Goal: Information Seeking & Learning: Learn about a topic

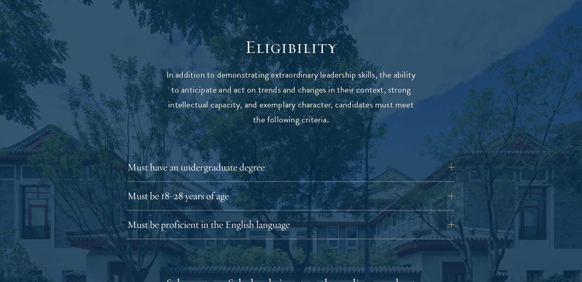
scroll to position [1045, 0]
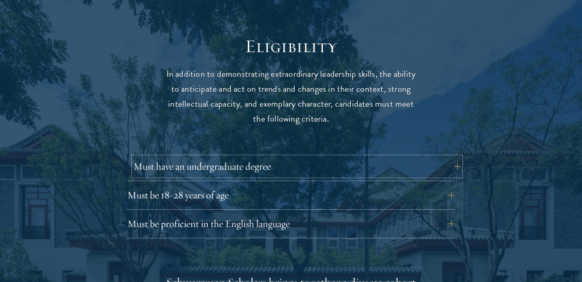
click at [333, 157] on button "Must have an undergraduate degree" at bounding box center [296, 166] width 327 height 19
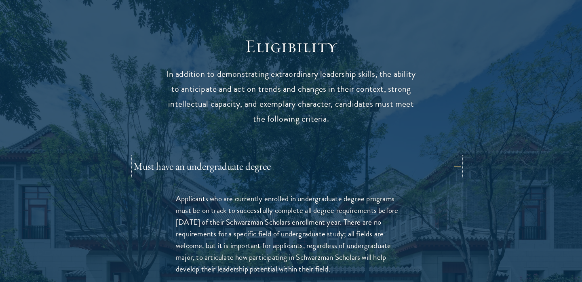
click at [333, 157] on button "Must have an undergraduate degree" at bounding box center [296, 166] width 327 height 19
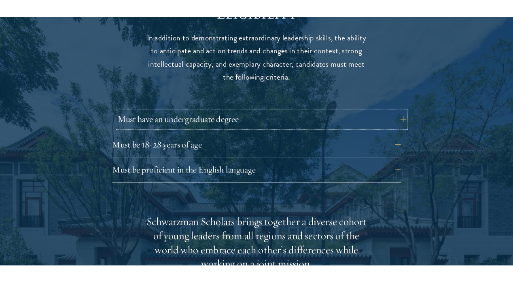
scroll to position [1098, 0]
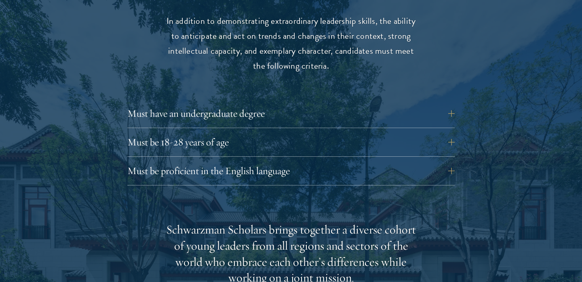
click at [325, 170] on div "Eligibility In addition to demonstrating extraordinary leadership skills, the a…" at bounding box center [291, 274] width 437 height 585
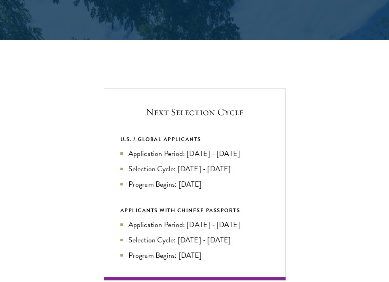
scroll to position [1593, 0]
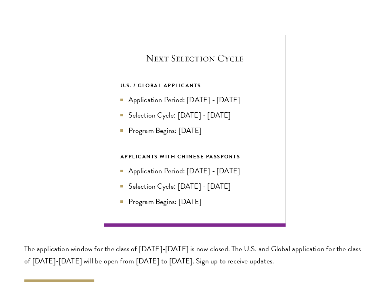
click at [294, 179] on div "Next Selection Cycle U.S. / GLOBAL APPLICANTS Application Period: Apr 2026 - Se…" at bounding box center [194, 131] width 341 height 192
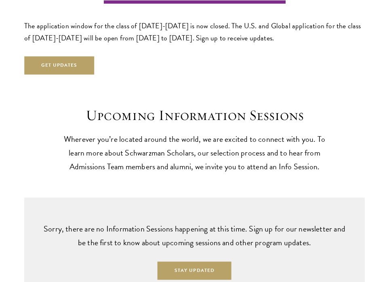
scroll to position [1828, 0]
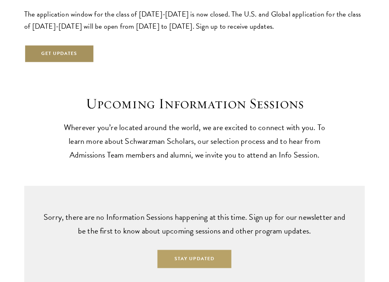
click at [65, 53] on button "Get Updates" at bounding box center [59, 53] width 70 height 18
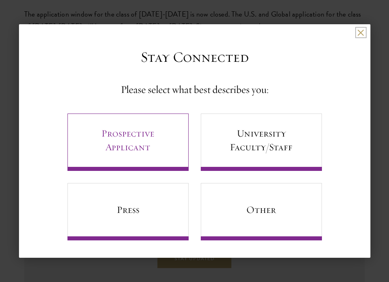
scroll to position [1, 0]
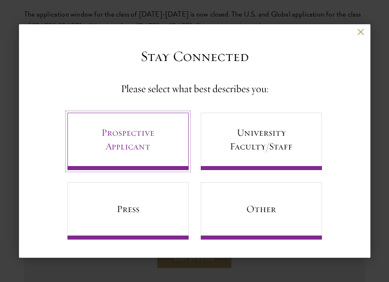
click at [168, 142] on link "Prospective Applicant" at bounding box center [128, 141] width 121 height 57
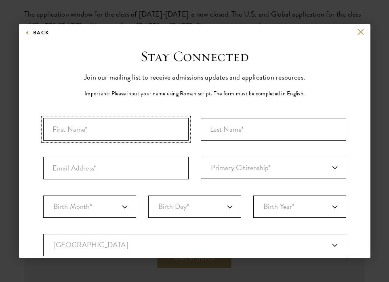
click at [164, 127] on input "First Name*" at bounding box center [116, 129] width 146 height 23
type input "Azlika"
type input "Ramadhania"
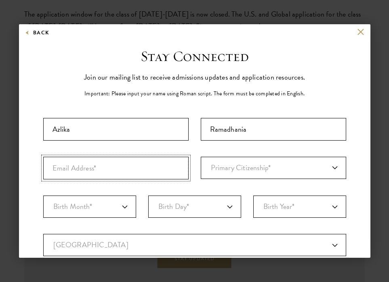
type input "azlikadindaramadhania@mail.ugm.ac.id"
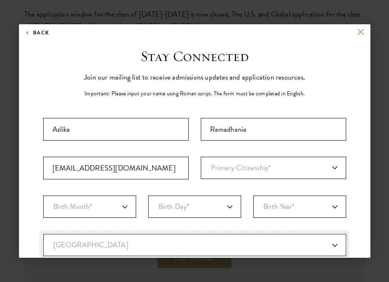
select select "ID"
type input "South Tangerang"
select select
click at [164, 163] on input "azlikadindaramadhania@mail.ugm.ac.id" at bounding box center [116, 168] width 146 height 23
type input "azlikadinda@gmail.com"
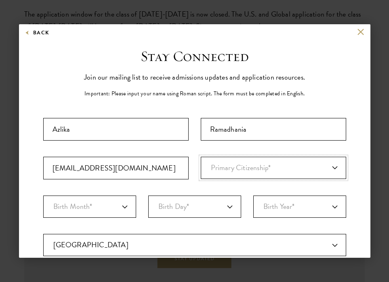
click at [290, 167] on select "Primary Citizenship* Afghanistan Aland Islands Albania Algeria Andorra Angola A…" at bounding box center [274, 168] width 146 height 22
select select "ID"
click at [201, 157] on select "Primary Citizenship* Afghanistan Aland Islands Albania Algeria Andorra Angola A…" at bounding box center [274, 168] width 146 height 22
click at [122, 201] on select "Birth Month* January February March April May June July August September Octobe…" at bounding box center [89, 207] width 93 height 22
select select "01"
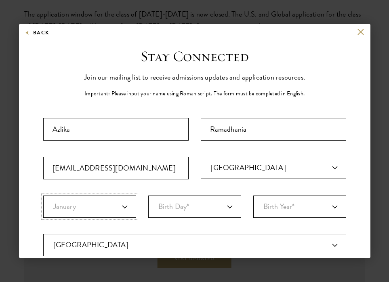
click at [43, 196] on select "Birth Month* January February March April May June July August September Octobe…" at bounding box center [89, 207] width 93 height 22
click at [170, 208] on select "Birth Day* 1 2 3 4 5 6 7 8 9 10 11 12 13 14 15 16 17 18 19 20 21 22 23 24 25 26…" at bounding box center [194, 207] width 93 height 22
select select "09"
click at [148, 196] on select "Birth Day* 1 2 3 4 5 6 7 8 9 10 11 12 13 14 15 16 17 18 19 20 21 22 23 24 25 26…" at bounding box center [194, 207] width 93 height 22
click at [279, 196] on select "Birth Year* 2025 2024 2023 2022 2021 2020 2019 2018 2017 2016 2015 2014 2013 20…" at bounding box center [300, 207] width 93 height 22
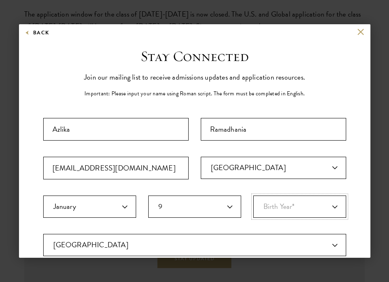
select select "2004"
click at [254, 196] on select "Birth Year* 2025 2024 2023 2022 2021 2020 2019 2018 2017 2016 2015 2014 2013 20…" at bounding box center [300, 207] width 93 height 22
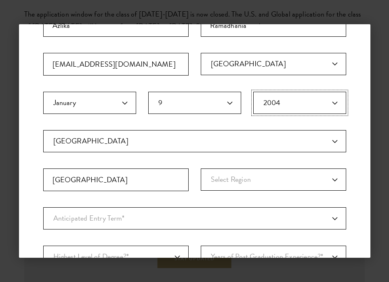
scroll to position [115, 0]
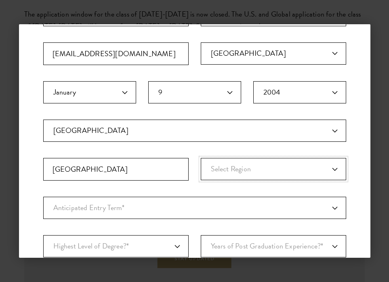
click at [250, 163] on select "Select Region Java Kalimantan Lesser Sunda Islands Maluku Islands Papua Islands…" at bounding box center [274, 169] width 146 height 22
select select "Java"
click at [201, 158] on select "Select Region Java Kalimantan Lesser Sunda Islands Maluku Islands Papua Islands…" at bounding box center [274, 169] width 146 height 22
click at [135, 210] on select "Anticipated Entry Term* August 2026 (Application opens April 2025) Just Explori…" at bounding box center [194, 208] width 303 height 22
select select "a6790467-ebe7-4045-a56a-66c1cae98076"
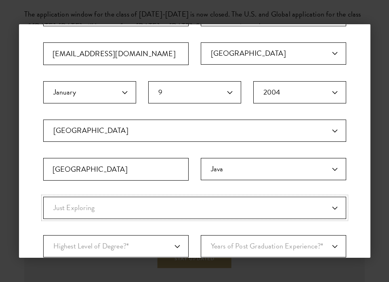
click at [43, 197] on select "Anticipated Entry Term* August 2026 (Application opens April 2025) Just Explori…" at bounding box center [194, 208] width 303 height 22
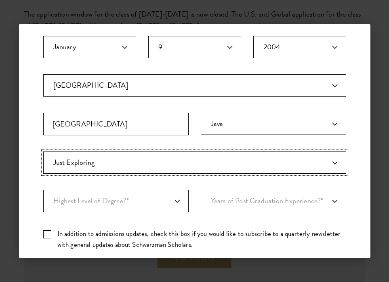
scroll to position [176, 0]
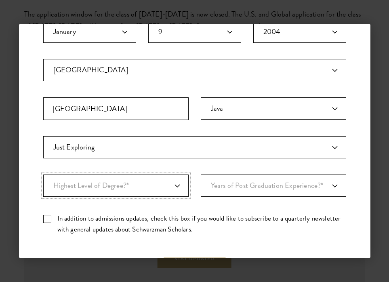
click at [157, 183] on select "Highest Level of Degree?* PHD Bachelor's Master's Current Undergraduate Student" at bounding box center [116, 186] width 146 height 22
click at [43, 175] on select "Highest Level of Degree?* PHD Bachelor's Master's Current Undergraduate Student" at bounding box center [116, 186] width 146 height 22
click at [149, 190] on select "Highest Level of Degree?* PHD Bachelor's Master's Current Undergraduate Student" at bounding box center [116, 186] width 146 height 22
select select "bf44f490-31e9-4d16-b1d2-df861e7933aa"
click at [43, 175] on select "Highest Level of Degree?* PHD Bachelor's Master's Current Undergraduate Student" at bounding box center [116, 186] width 146 height 22
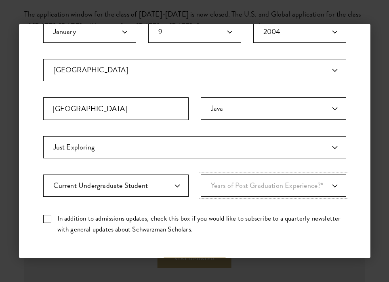
click at [218, 186] on select "Years of Post Graduation Experience?* 1 2 3 4 5 6 7 8 9 10" at bounding box center [274, 186] width 146 height 22
click at [53, 223] on label "In addition to admissions updates, check this box if you would like to subscrib…" at bounding box center [194, 224] width 303 height 22
click at [53, 218] on input "In addition to admissions updates, check this box if you would like to subscrib…" at bounding box center [194, 215] width 303 height 5
checkbox input "true"
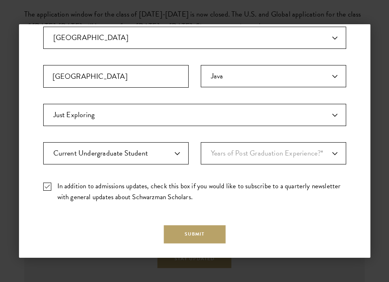
scroll to position [244, 0]
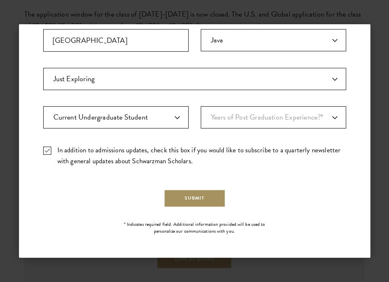
click at [198, 196] on button "Submit" at bounding box center [195, 198] width 62 height 18
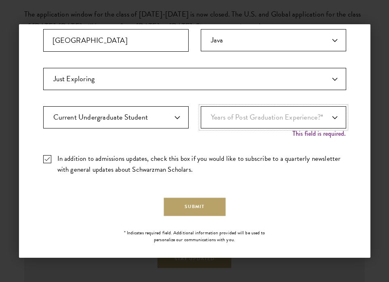
click at [283, 120] on select "Years of Post Graduation Experience?* 1 2 3 4 5 6 7 8 9 10" at bounding box center [274, 117] width 146 height 22
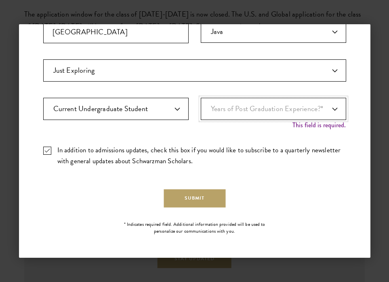
click at [249, 115] on select "Years of Post Graduation Experience?* 1 2 3 4 5 6 7 8 9 10" at bounding box center [274, 109] width 146 height 22
select select "1"
click at [201, 106] on select "Years of Post Graduation Experience?* 1 2 3 4 5 6 7 8 9 10" at bounding box center [274, 109] width 146 height 22
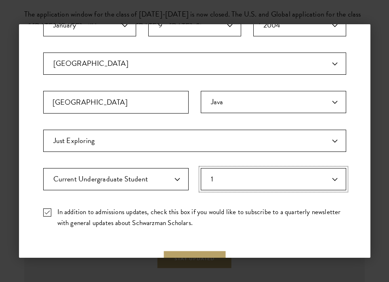
scroll to position [179, 0]
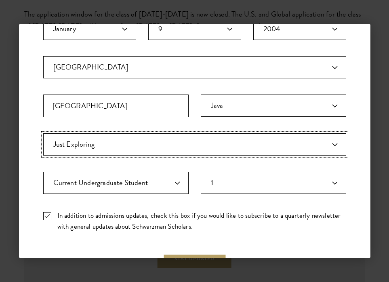
click at [222, 145] on select "Anticipated Entry Term* August 2026 (Application opens April 2025) Just Explori…" at bounding box center [194, 144] width 303 height 22
click at [43, 133] on select "Anticipated Entry Term* August 2026 (Application opens April 2025) Just Explori…" at bounding box center [194, 144] width 303 height 22
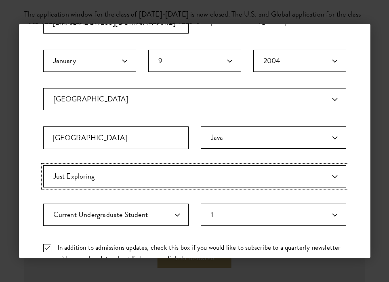
scroll to position [244, 0]
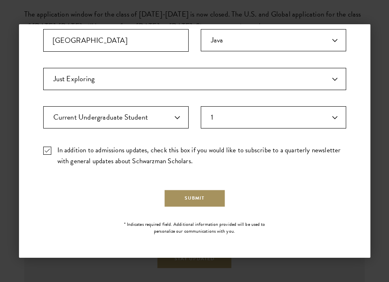
click at [208, 199] on button "Submit" at bounding box center [195, 198] width 62 height 18
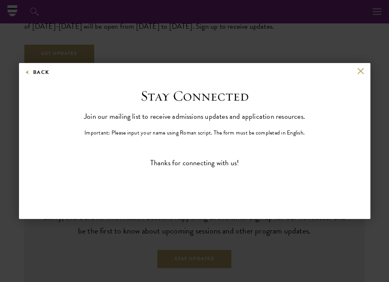
scroll to position [0, 0]
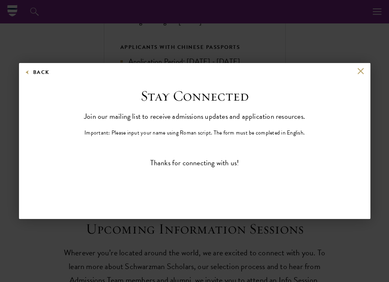
click at [198, 167] on div "Thanks for connecting with us!" at bounding box center [194, 162] width 303 height 11
click at [359, 70] on button at bounding box center [361, 71] width 7 height 7
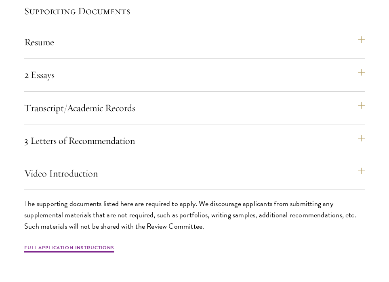
scroll to position [2427, 0]
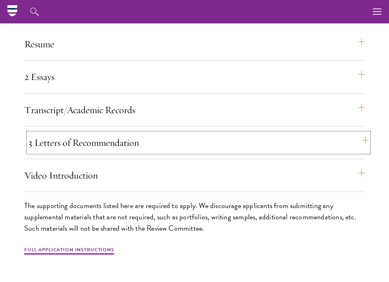
click at [349, 144] on button "3 Letters of Recommendation" at bounding box center [198, 142] width 341 height 19
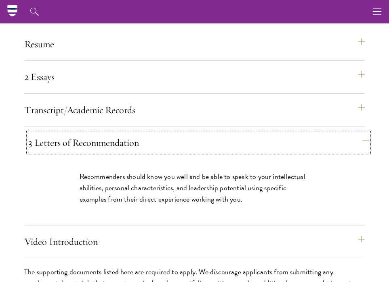
click at [333, 144] on button "3 Letters of Recommendation" at bounding box center [198, 142] width 341 height 19
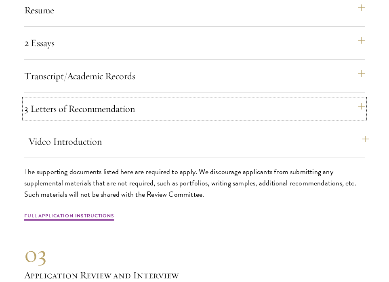
scroll to position [2462, 0]
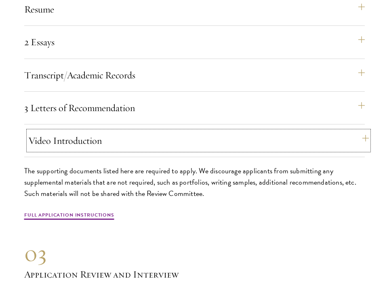
click at [251, 139] on button "Video Introduction" at bounding box center [198, 140] width 341 height 19
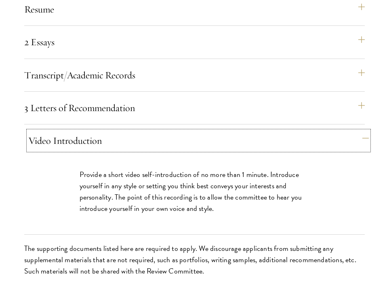
click at [251, 139] on button "Video Introduction" at bounding box center [198, 140] width 341 height 19
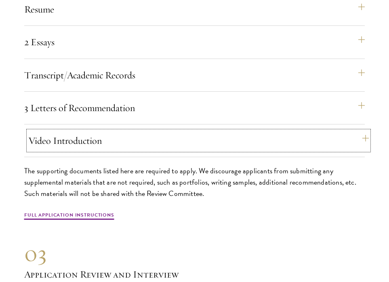
click at [251, 139] on button "Video Introduction" at bounding box center [198, 140] width 341 height 19
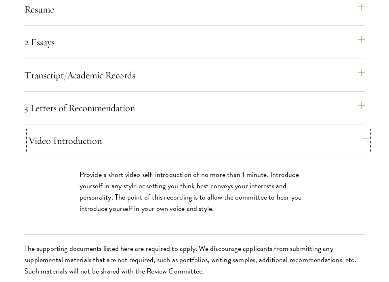
click at [249, 141] on button "Video Introduction" at bounding box center [198, 140] width 341 height 19
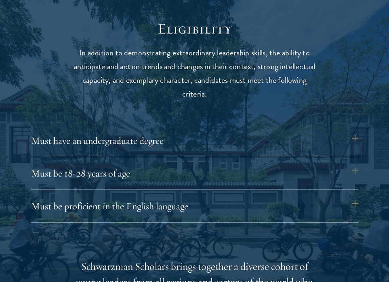
scroll to position [978, 0]
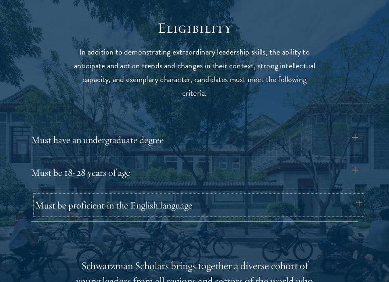
click at [235, 205] on button "Must be proficient in the English language" at bounding box center [198, 205] width 327 height 19
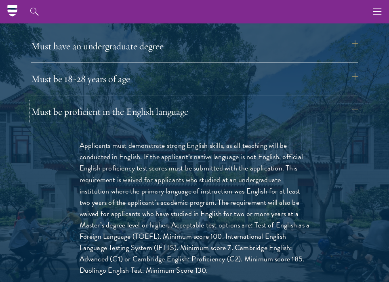
scroll to position [1039, 0]
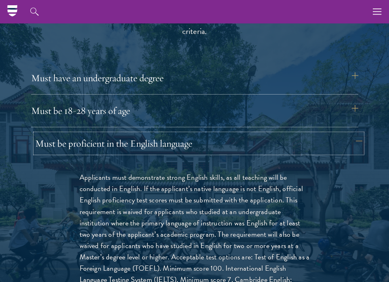
click at [234, 149] on button "Must be proficient in the English language" at bounding box center [198, 143] width 327 height 19
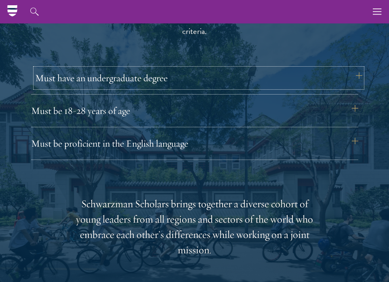
click at [260, 80] on button "Must have an undergraduate degree" at bounding box center [198, 77] width 327 height 19
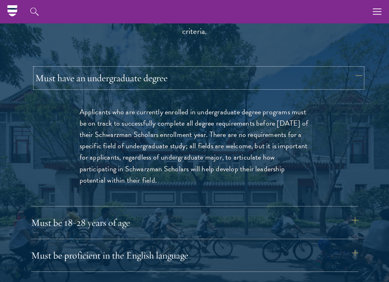
click at [253, 81] on button "Must have an undergraduate degree" at bounding box center [198, 77] width 327 height 19
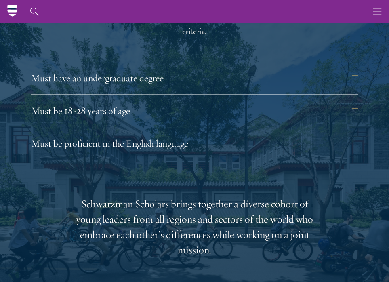
click at [377, 10] on icon "button" at bounding box center [377, 11] width 9 height 23
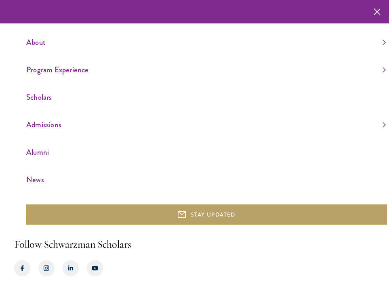
scroll to position [1016, 0]
click at [374, 8] on icon "button" at bounding box center [377, 11] width 7 height 23
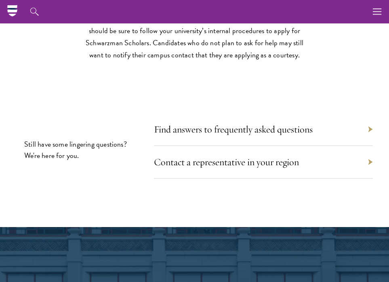
scroll to position [3753, 0]
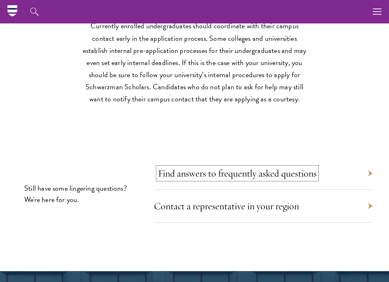
click at [201, 171] on link "Find answers to frequently asked questions" at bounding box center [237, 173] width 159 height 12
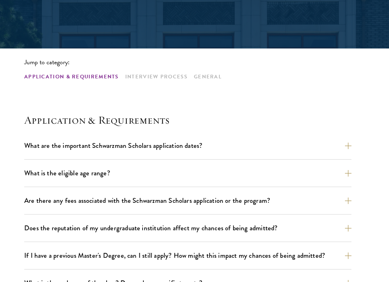
scroll to position [160, 0]
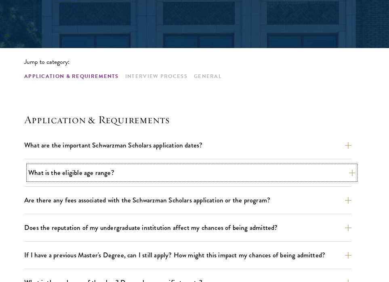
click at [202, 166] on button "What is the eligible age range?" at bounding box center [191, 173] width 327 height 14
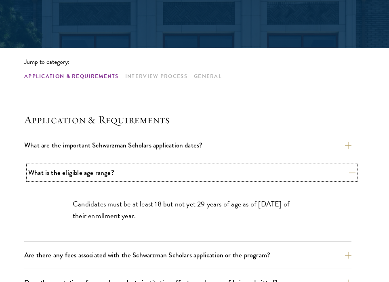
scroll to position [183, 0]
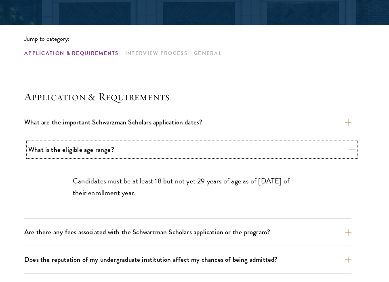
click at [202, 154] on button "What is the eligible age range?" at bounding box center [191, 150] width 327 height 14
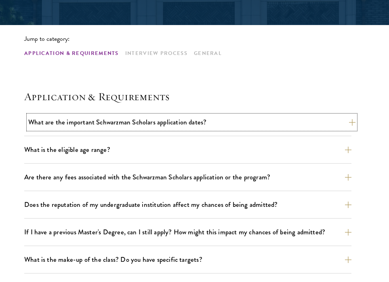
click at [225, 126] on button "What are the important Schwarzman Scholars application dates?" at bounding box center [191, 122] width 327 height 14
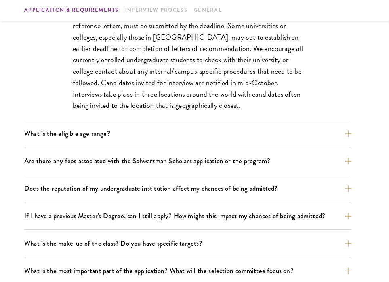
scroll to position [422, 0]
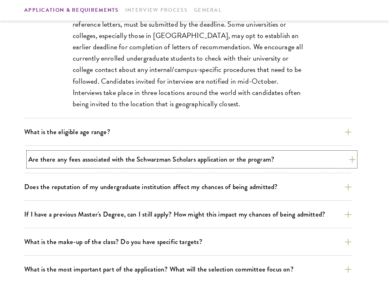
click at [211, 163] on button "Are there any fees associated with the Schwarzman Scholars application or the p…" at bounding box center [191, 159] width 327 height 14
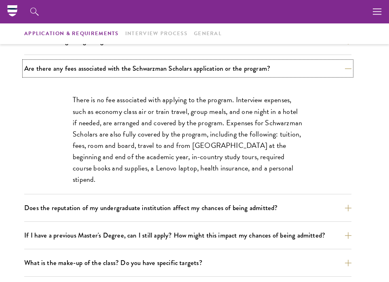
scroll to position [290, 0]
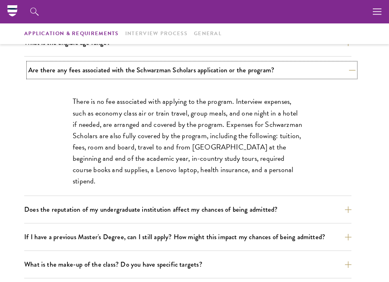
click at [258, 72] on button "Are there any fees associated with the Schwarzman Scholars application or the p…" at bounding box center [191, 70] width 327 height 14
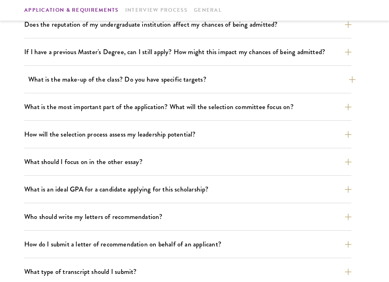
scroll to position [368, 0]
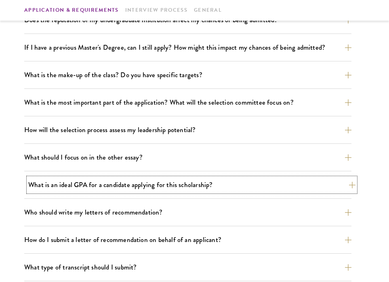
click at [224, 188] on button "What is an ideal GPA for a candidate applying for this scholarship?" at bounding box center [191, 185] width 327 height 14
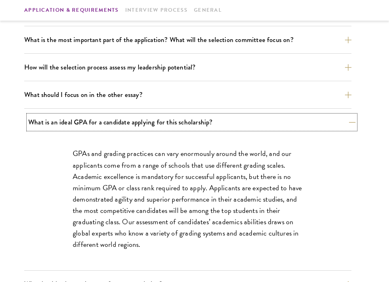
scroll to position [431, 0]
click at [230, 123] on button "What is an ideal GPA for a candidate applying for this scholarship?" at bounding box center [191, 122] width 327 height 14
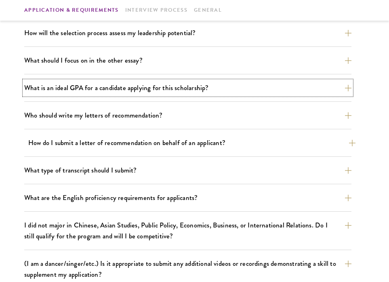
scroll to position [468, 0]
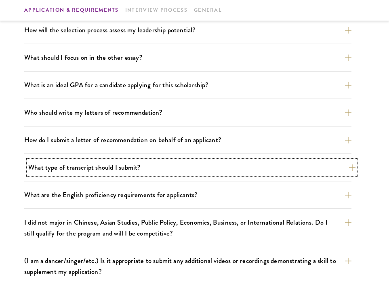
click at [221, 165] on button "What type of transcript should I submit?" at bounding box center [191, 168] width 327 height 14
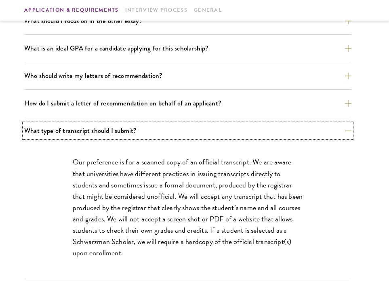
scroll to position [507, 0]
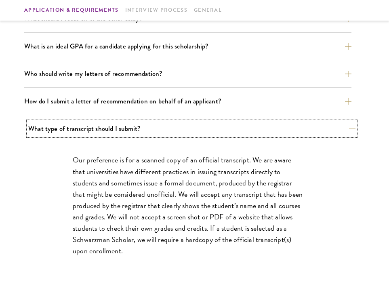
click at [226, 131] on button "What type of transcript should I submit?" at bounding box center [191, 129] width 327 height 14
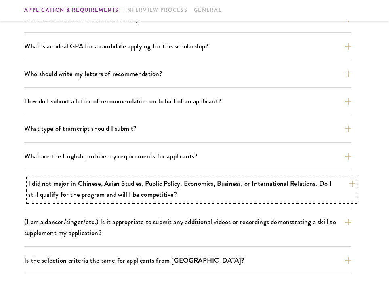
click at [215, 193] on button "I did not major in Chinese, Asian Studies, Public Policy, Economics, Business, …" at bounding box center [191, 189] width 327 height 25
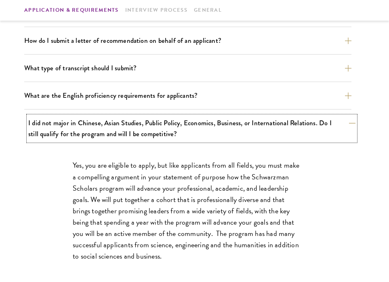
scroll to position [568, 0]
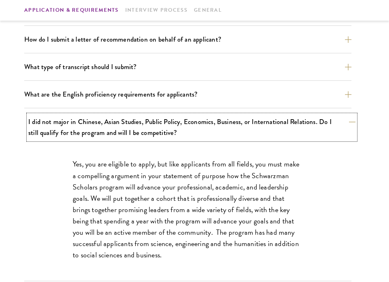
click at [221, 133] on button "I did not major in Chinese, Asian Studies, Public Policy, Economics, Business, …" at bounding box center [191, 127] width 327 height 25
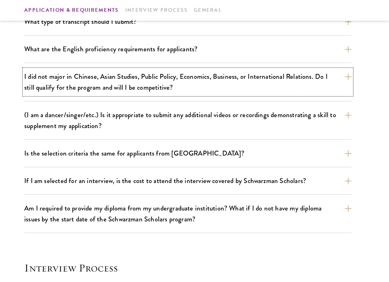
scroll to position [616, 0]
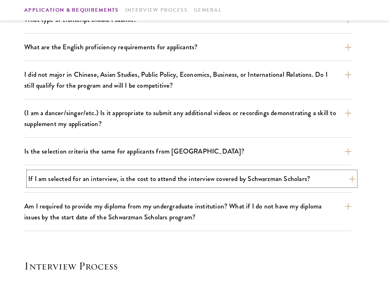
click at [216, 183] on button "If I am selected for an interview, is the cost to attend the interview covered …" at bounding box center [191, 179] width 327 height 14
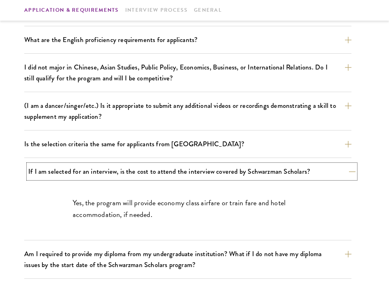
scroll to position [625, 0]
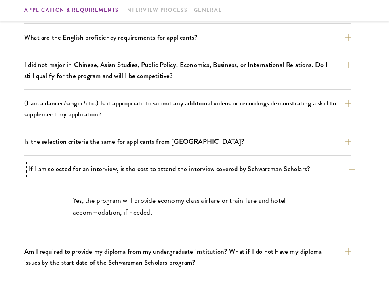
click at [218, 169] on button "If I am selected for an interview, is the cost to attend the interview covered …" at bounding box center [191, 169] width 327 height 14
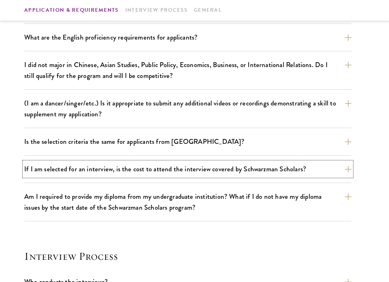
scroll to position [638, 0]
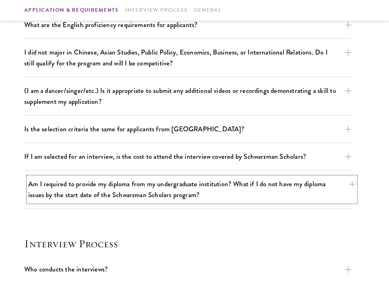
click at [216, 187] on button "Am I required to provide my diploma from my undergraduate institution? What if …" at bounding box center [191, 189] width 327 height 25
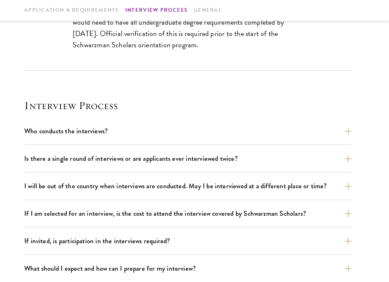
scroll to position [878, 0]
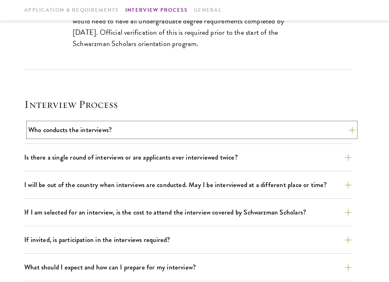
click at [226, 133] on button "Who conducts the interviews?" at bounding box center [191, 130] width 327 height 14
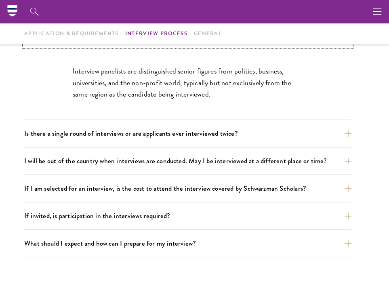
scroll to position [857, 0]
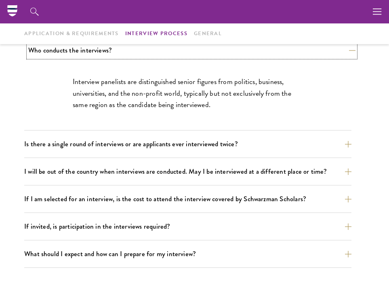
click at [245, 54] on button "Who conducts the interviews?" at bounding box center [191, 50] width 327 height 14
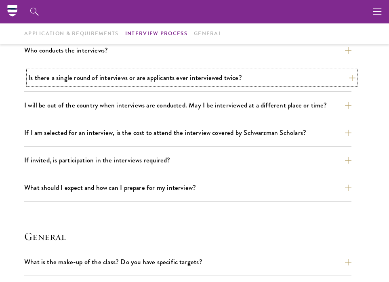
click at [232, 83] on button "Is there a single round of interviews or are applicants ever interviewed twice?" at bounding box center [191, 78] width 327 height 14
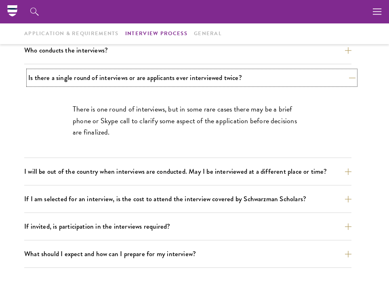
click at [234, 80] on button "Is there a single round of interviews or are applicants ever interviewed twice?" at bounding box center [191, 78] width 327 height 14
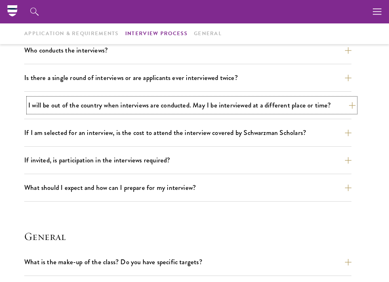
click at [224, 106] on button "I will be out of the country when interviews are conducted. May I be interviewe…" at bounding box center [191, 105] width 327 height 14
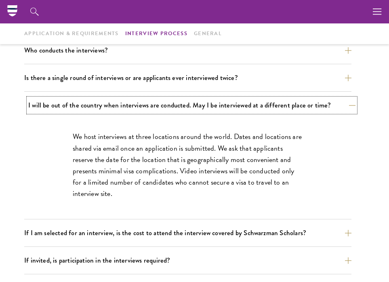
click at [223, 108] on button "I will be out of the country when interviews are conducted. May I be interviewe…" at bounding box center [191, 105] width 327 height 14
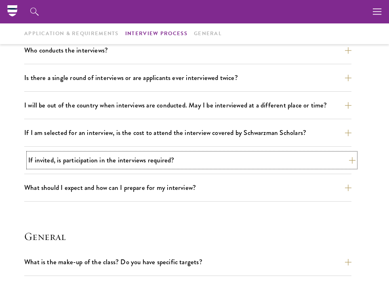
click at [208, 158] on button "If invited, is participation in the interviews required?" at bounding box center [191, 160] width 327 height 14
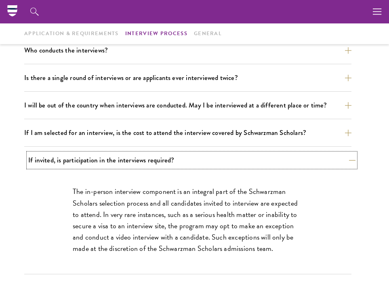
click at [208, 158] on button "If invited, is participation in the interviews required?" at bounding box center [191, 160] width 327 height 14
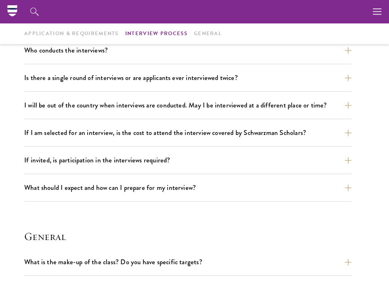
click at [202, 180] on div "Who conducts the interviews? Interview panelists are distinguished senior figur…" at bounding box center [187, 122] width 327 height 158
click at [201, 196] on div "What should I expect and how can I prepare for my interview? Interviews are fre…" at bounding box center [187, 191] width 327 height 21
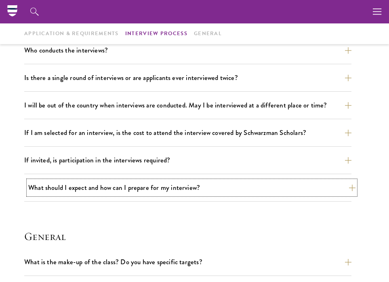
click at [203, 187] on button "What should I expect and how can I prepare for my interview?" at bounding box center [191, 188] width 327 height 14
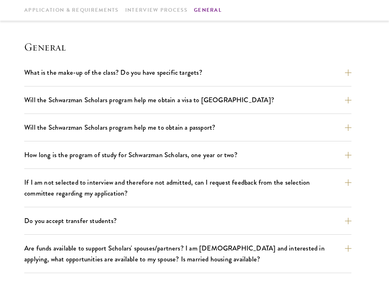
scroll to position [1584, 0]
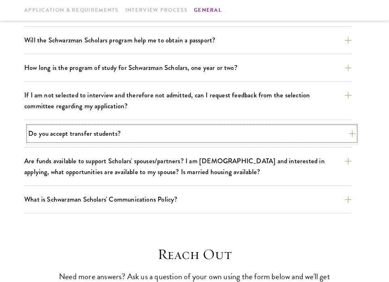
click at [213, 138] on button "Do you accept transfer students?" at bounding box center [191, 134] width 327 height 14
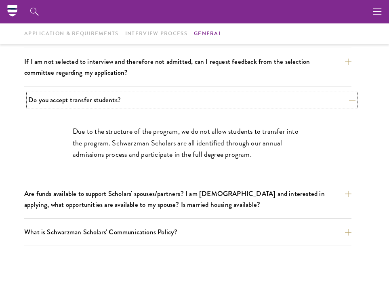
scroll to position [1134, 0]
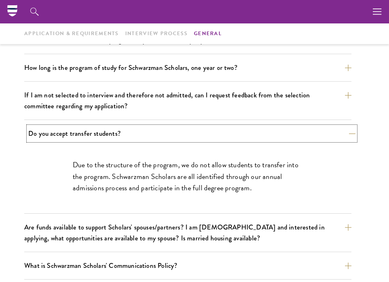
click at [213, 138] on button "Do you accept transfer students?" at bounding box center [191, 134] width 327 height 14
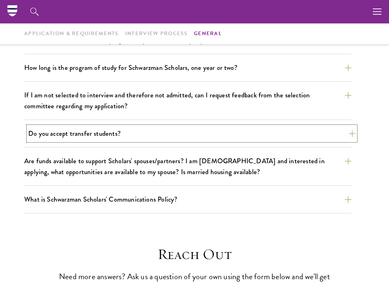
click at [213, 138] on button "Do you accept transfer students?" at bounding box center [191, 134] width 327 height 14
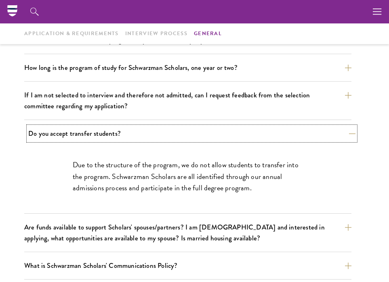
click at [213, 138] on button "Do you accept transfer students?" at bounding box center [191, 134] width 327 height 14
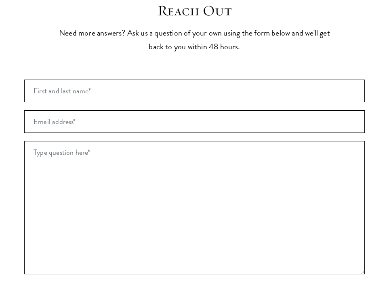
scroll to position [1381, 0]
